Goal: Task Accomplishment & Management: Use online tool/utility

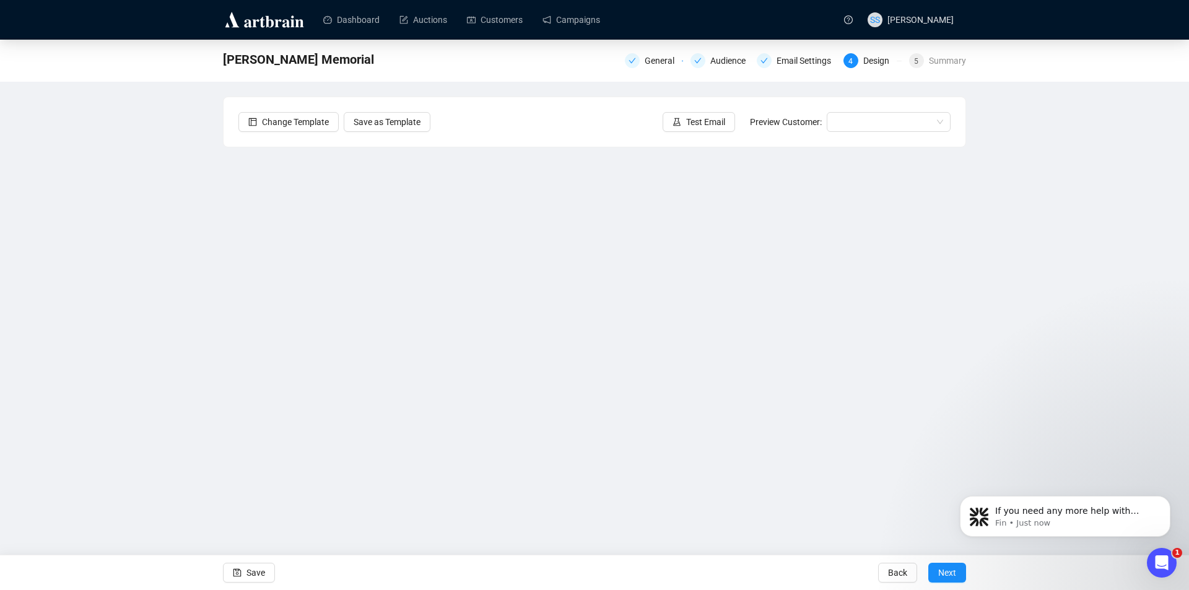
scroll to position [2, 0]
click at [252, 573] on span "Save" at bounding box center [255, 572] width 19 height 35
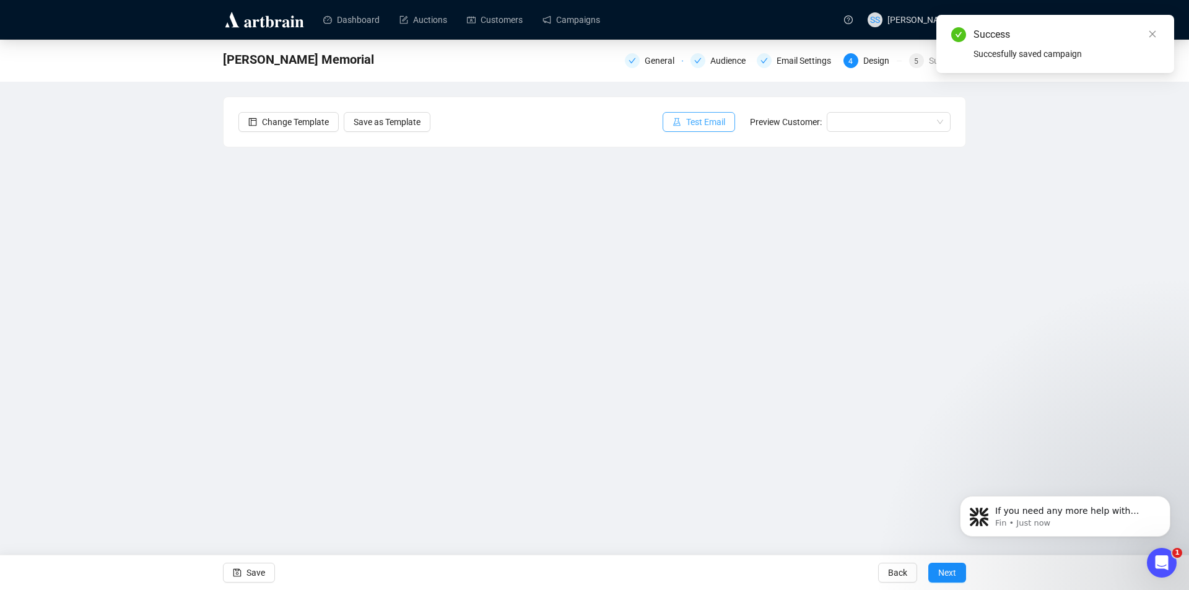
click at [708, 119] on span "Test Email" at bounding box center [705, 122] width 39 height 14
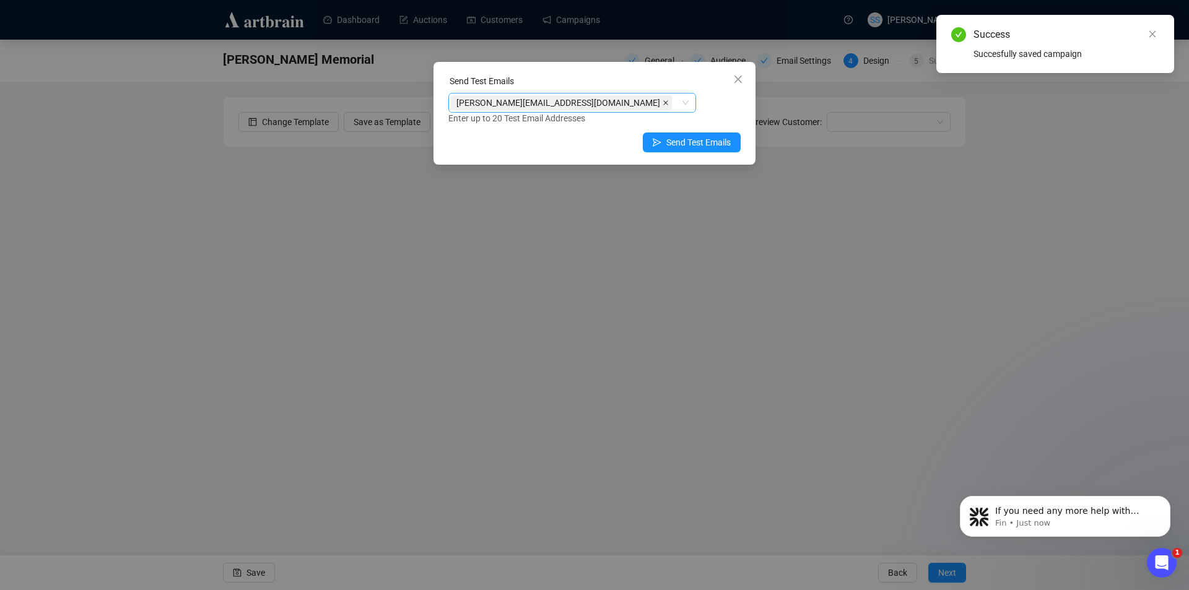
click at [663, 104] on icon "close" at bounding box center [666, 103] width 6 height 6
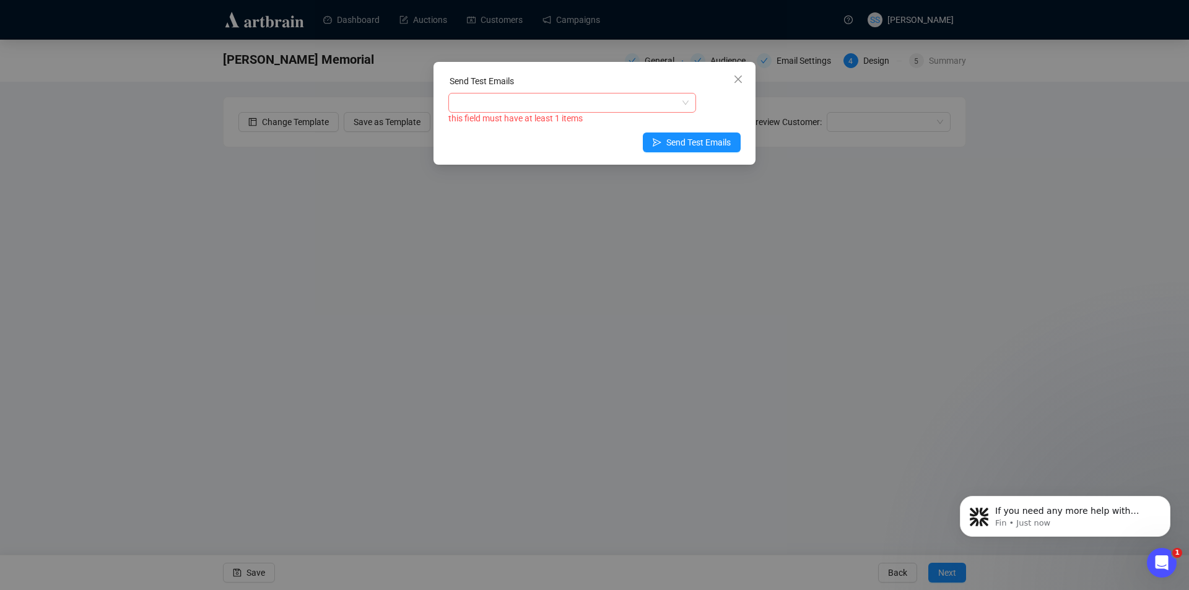
click at [550, 113] on div "this field must have at least 1 items" at bounding box center [594, 118] width 292 height 14
click at [550, 110] on div at bounding box center [566, 102] width 230 height 17
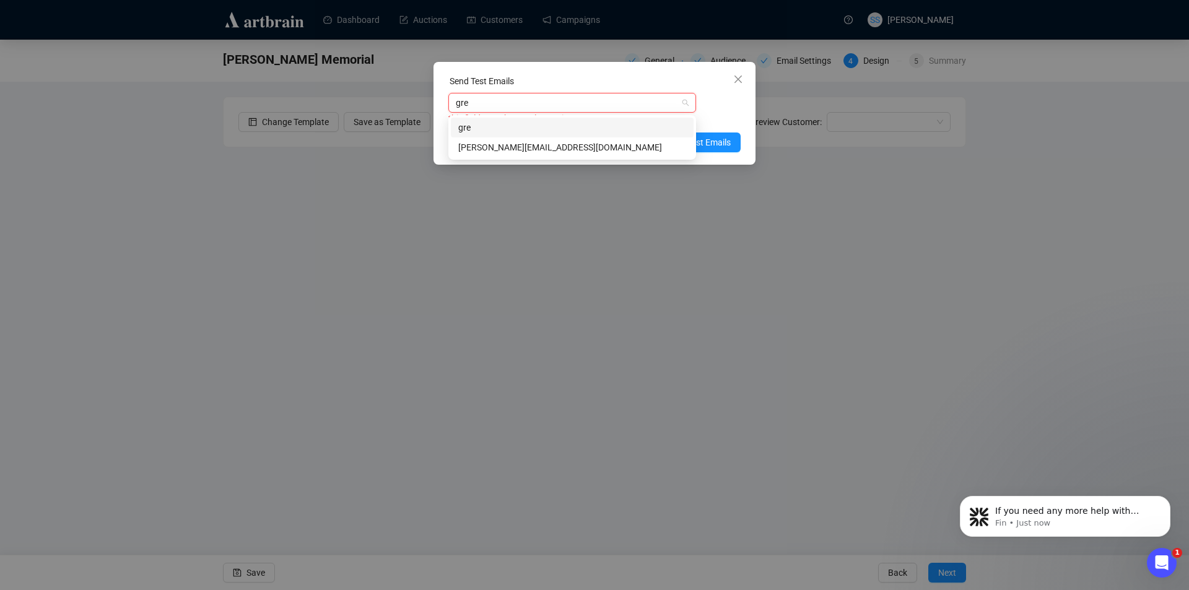
type input "[PERSON_NAME]"
click at [559, 152] on div "[PERSON_NAME][EMAIL_ADDRESS][DOMAIN_NAME]" at bounding box center [572, 148] width 228 height 14
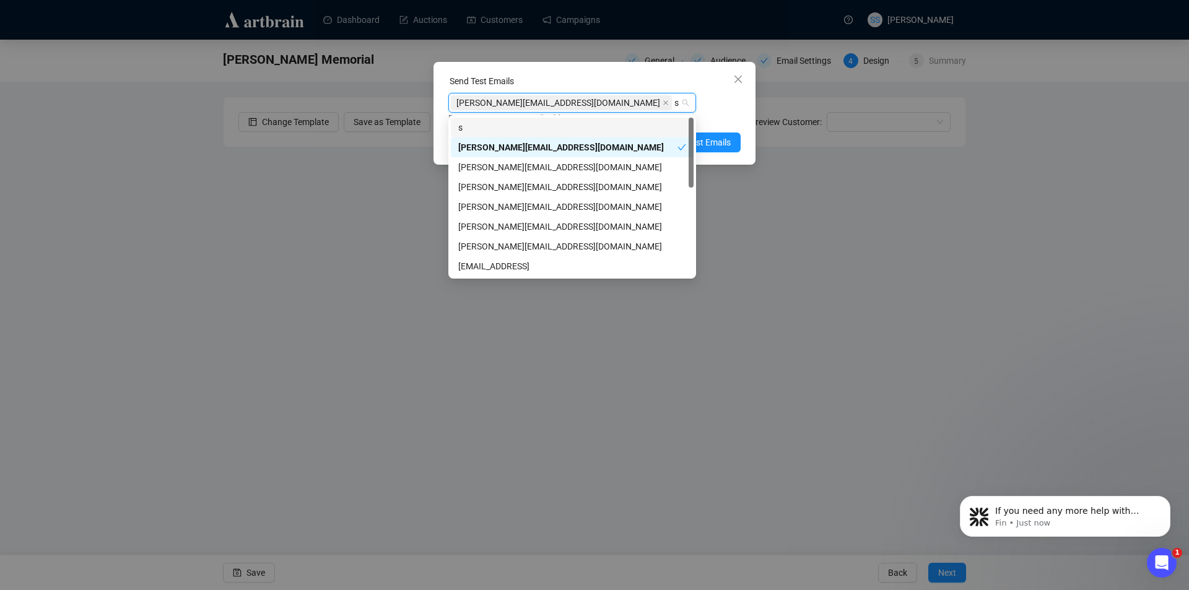
type input "sh"
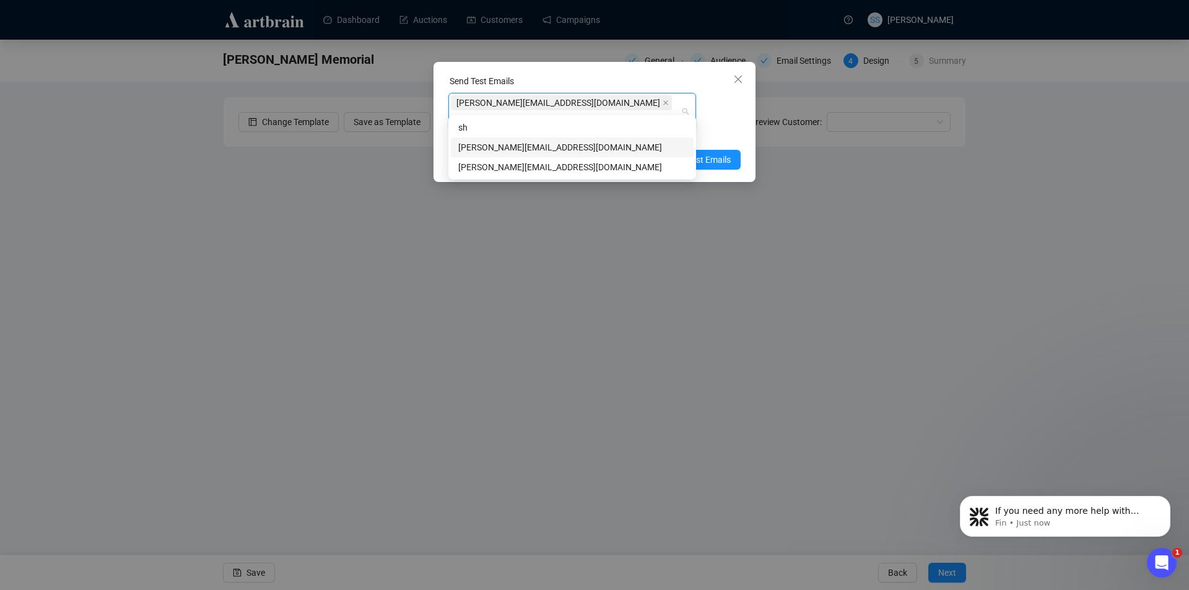
click at [539, 143] on div "[PERSON_NAME][EMAIL_ADDRESS][DOMAIN_NAME]" at bounding box center [572, 148] width 228 height 14
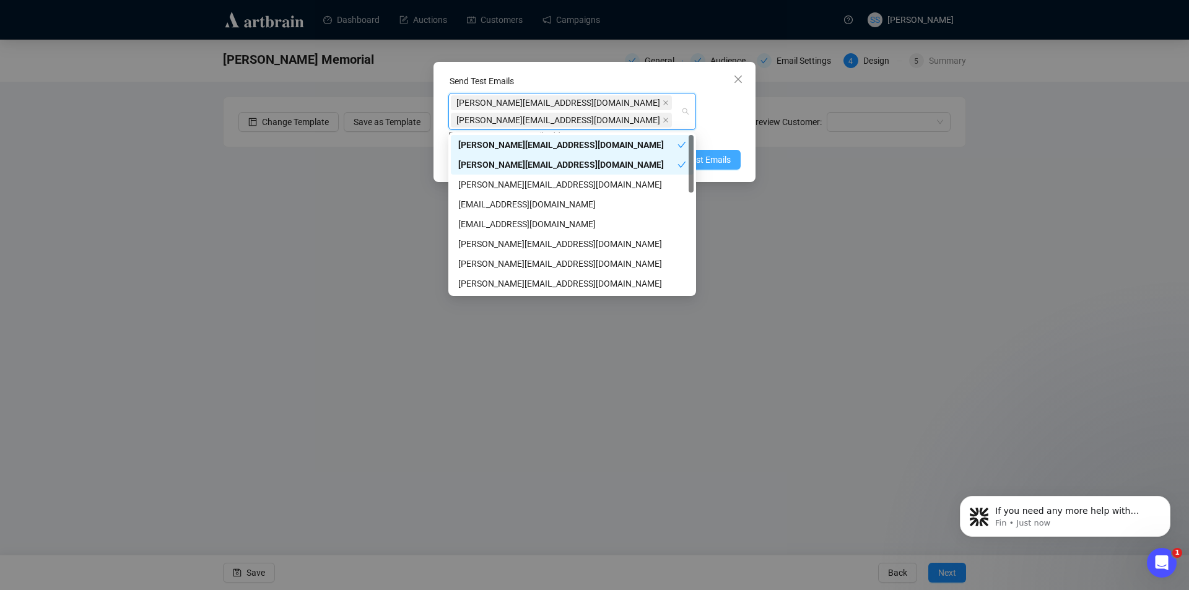
click at [717, 162] on span "Send Test Emails" at bounding box center [698, 160] width 64 height 14
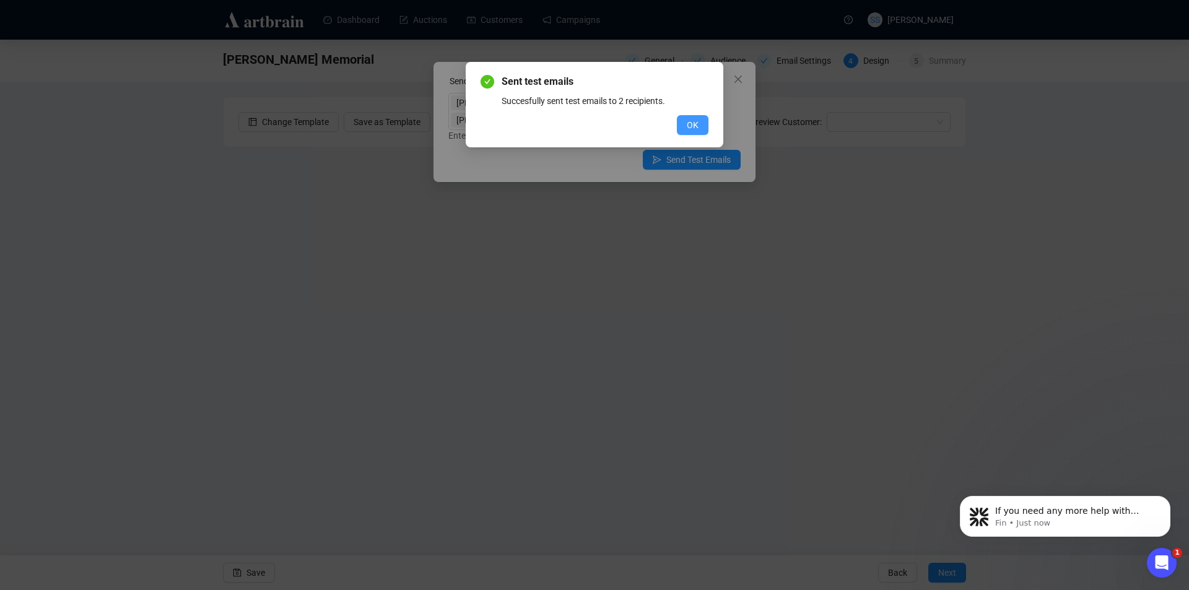
drag, startPoint x: 695, startPoint y: 124, endPoint x: 701, endPoint y: 133, distance: 11.2
click at [694, 124] on span "OK" at bounding box center [693, 125] width 12 height 14
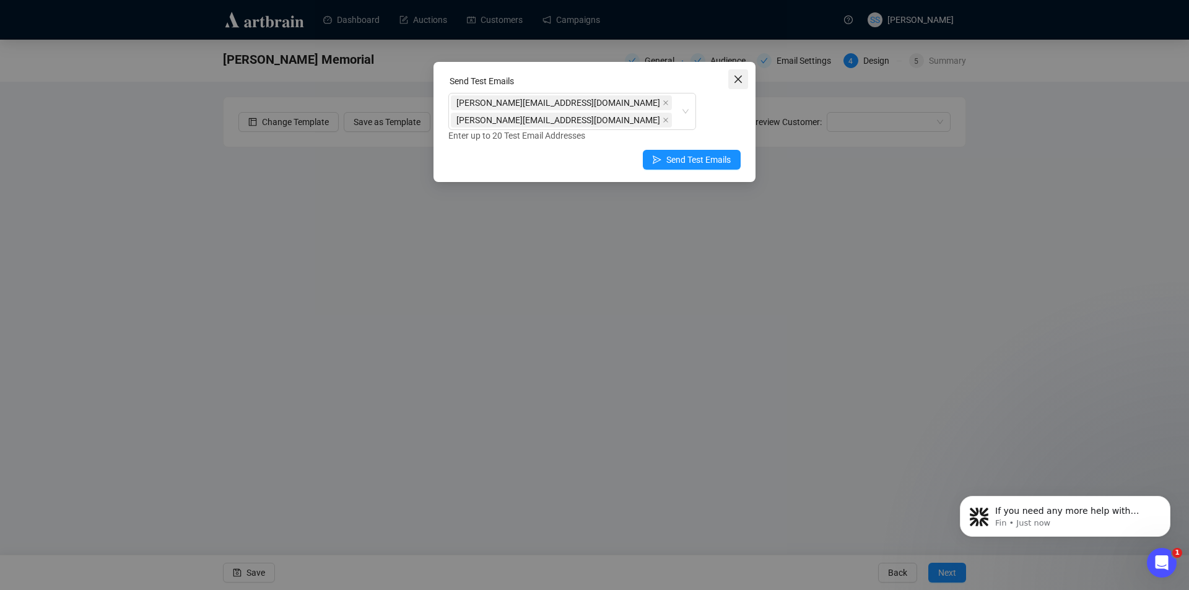
click at [741, 79] on icon "close" at bounding box center [738, 79] width 10 height 10
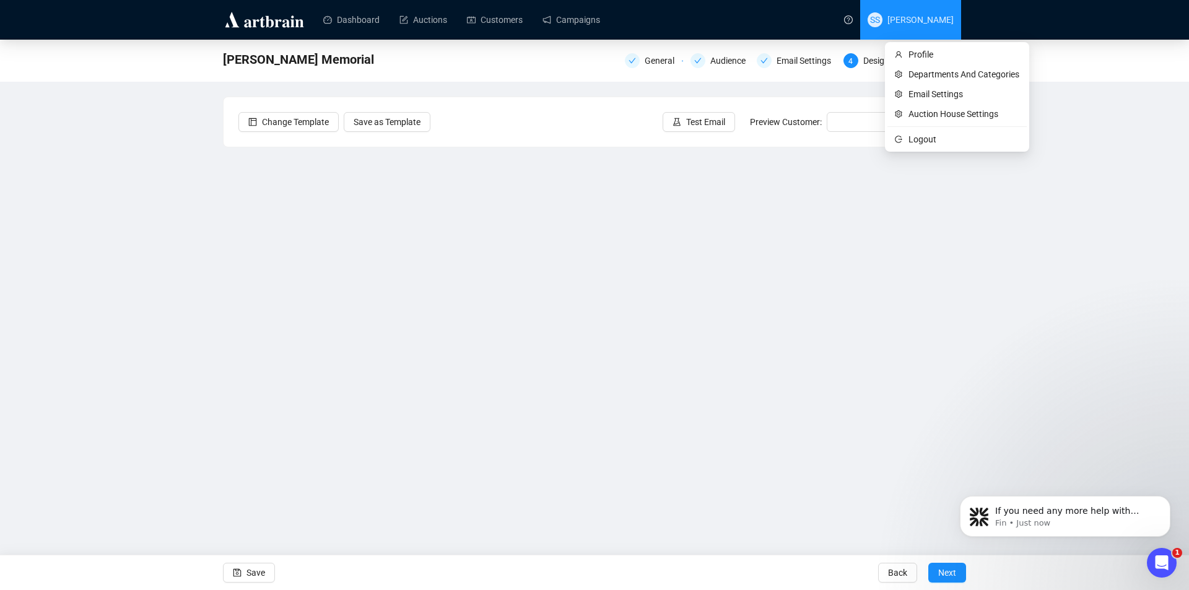
drag, startPoint x: 939, startPoint y: 17, endPoint x: 927, endPoint y: 30, distance: 18.0
click at [939, 17] on span "[PERSON_NAME]" at bounding box center [920, 20] width 66 height 10
click at [924, 137] on span "Logout" at bounding box center [963, 140] width 111 height 14
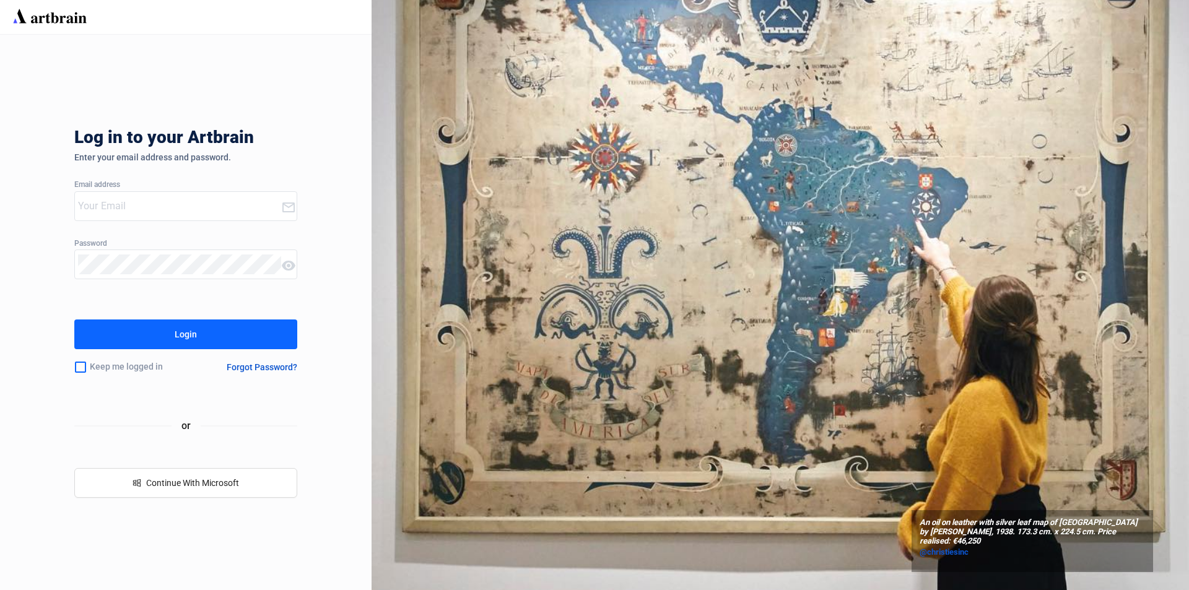
type input "[PERSON_NAME][EMAIL_ADDRESS][DOMAIN_NAME]"
